Goal: Transaction & Acquisition: Purchase product/service

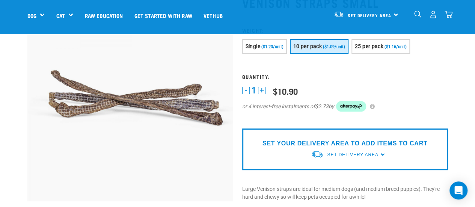
scroll to position [22, 0]
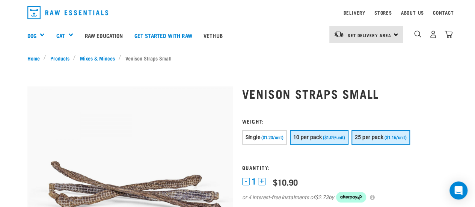
click at [377, 138] on span "25 per pack" at bounding box center [369, 137] width 29 height 6
click at [317, 134] on span "10 per pack" at bounding box center [307, 137] width 29 height 6
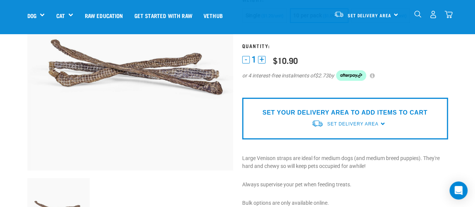
scroll to position [97, 0]
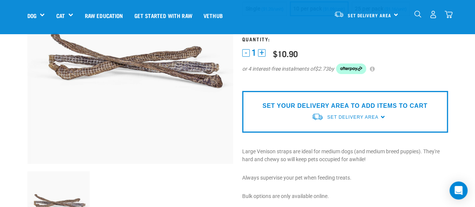
click at [261, 51] on button "+" at bounding box center [262, 53] width 8 height 8
click at [344, 118] on span "Set Delivery Area" at bounding box center [352, 116] width 51 height 5
click at [336, 147] on link "[GEOGRAPHIC_DATA]" at bounding box center [348, 147] width 75 height 12
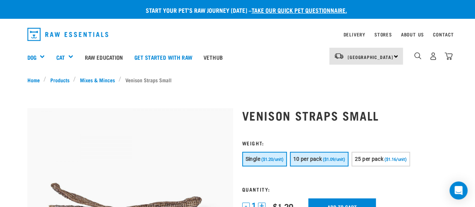
click at [323, 157] on button "10 per pack ($1.09/unit)" at bounding box center [319, 159] width 59 height 15
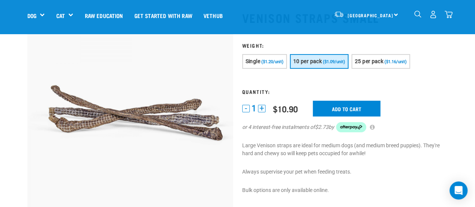
scroll to position [75, 0]
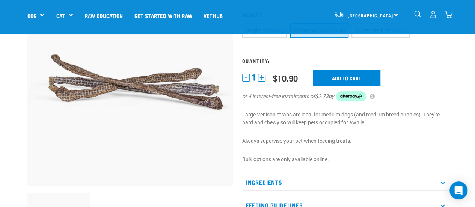
click at [261, 76] on button "+" at bounding box center [262, 78] width 8 height 8
click at [342, 78] on input "Add to cart" at bounding box center [347, 78] width 68 height 16
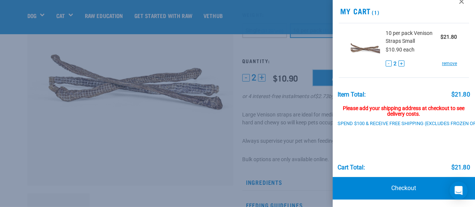
scroll to position [19, 0]
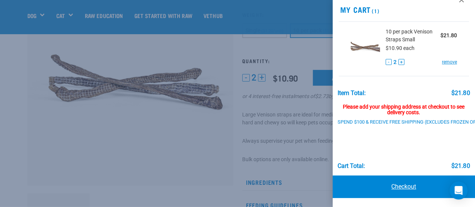
click at [400, 181] on link "Checkout" at bounding box center [404, 186] width 143 height 23
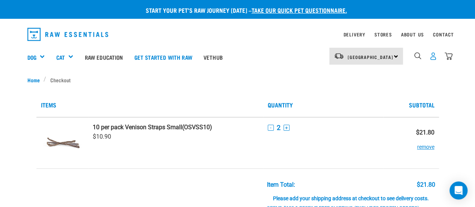
click at [434, 57] on img "dropdown navigation" at bounding box center [433, 56] width 8 height 8
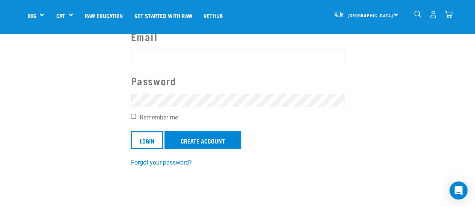
scroll to position [75, 0]
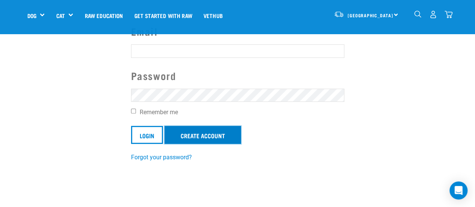
click at [203, 137] on link "Create Account" at bounding box center [202, 135] width 77 height 18
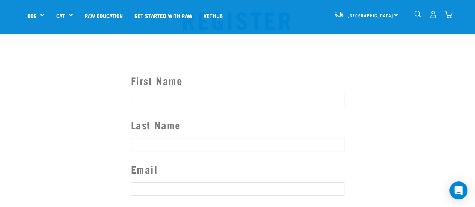
scroll to position [75, 0]
